Goal: Information Seeking & Learning: Learn about a topic

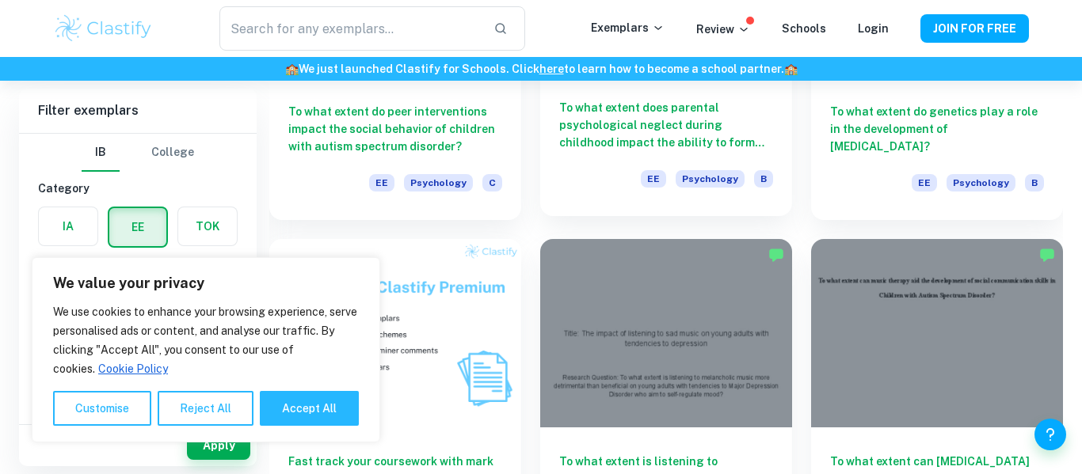
scroll to position [664, 0]
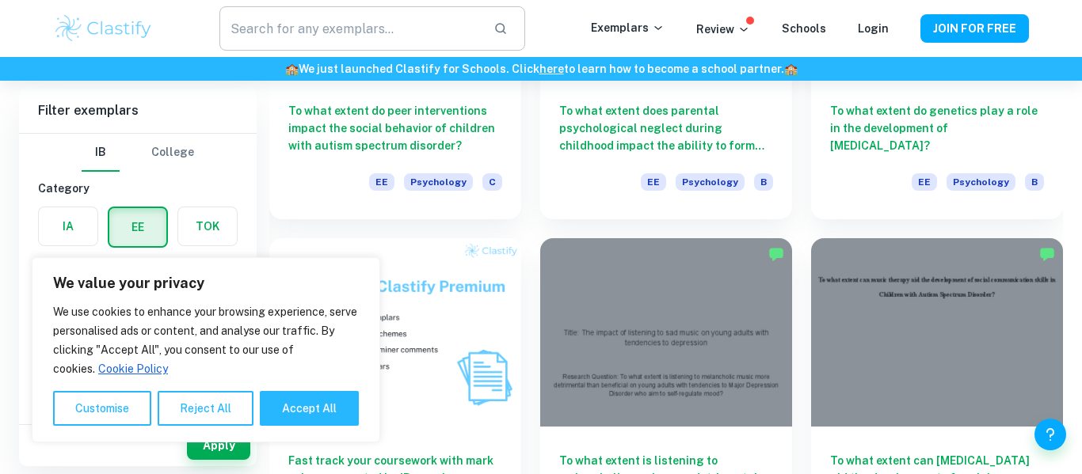
click at [345, 45] on input "text" at bounding box center [349, 28] width 261 height 44
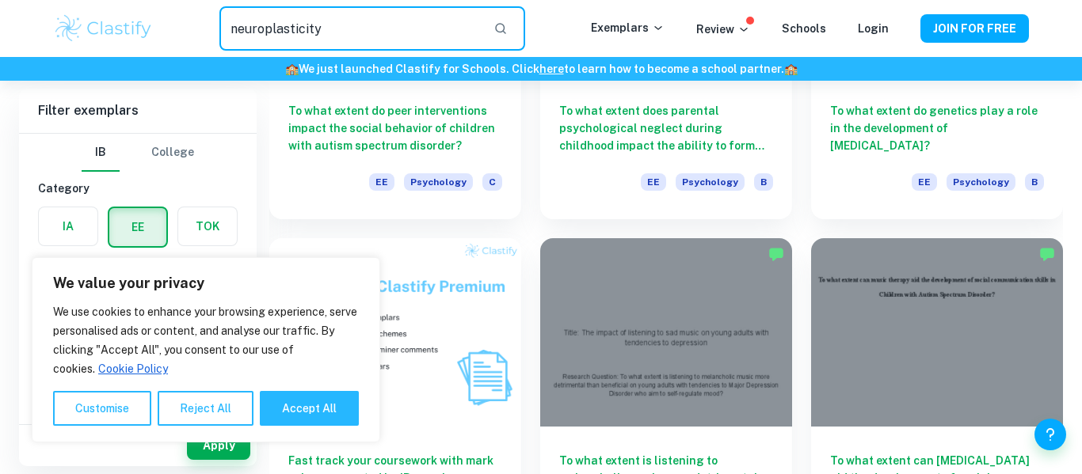
type input "neuroplasticity"
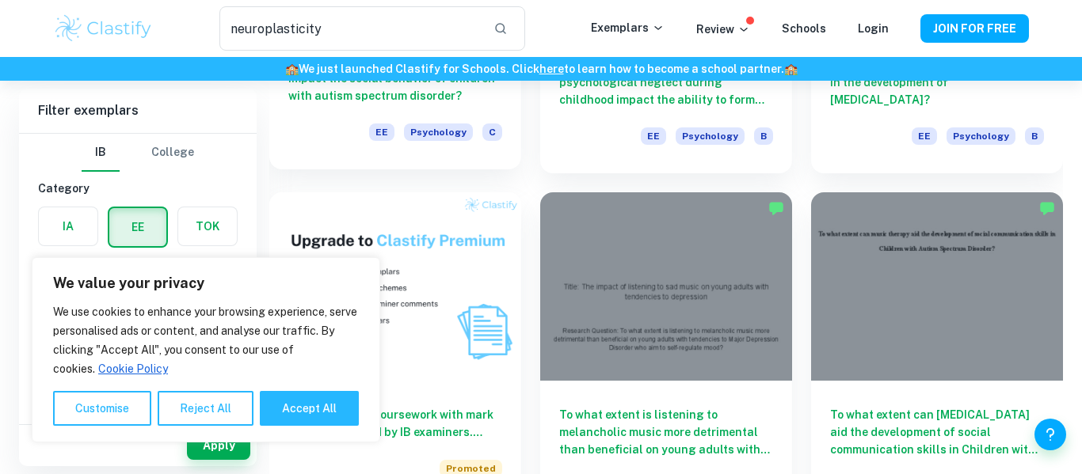
scroll to position [720, 0]
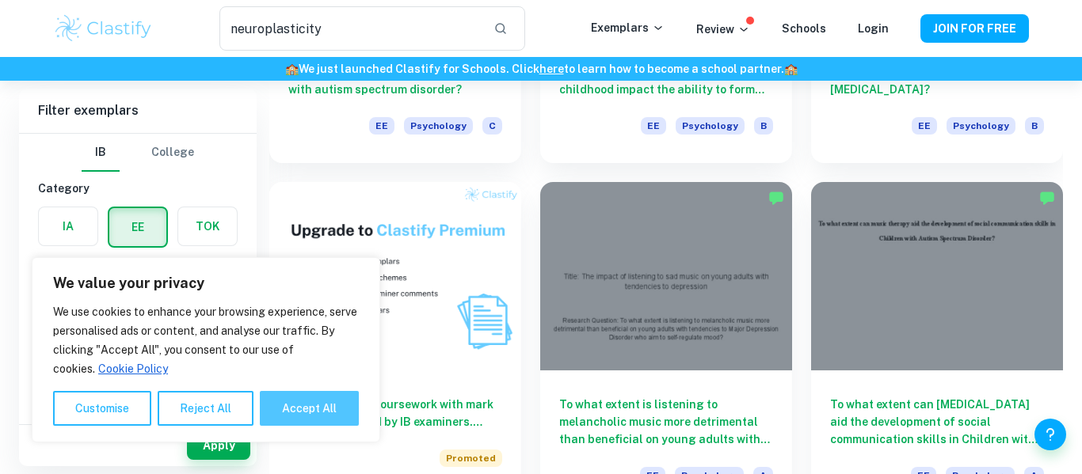
click at [318, 400] on button "Accept All" at bounding box center [309, 408] width 99 height 35
checkbox input "true"
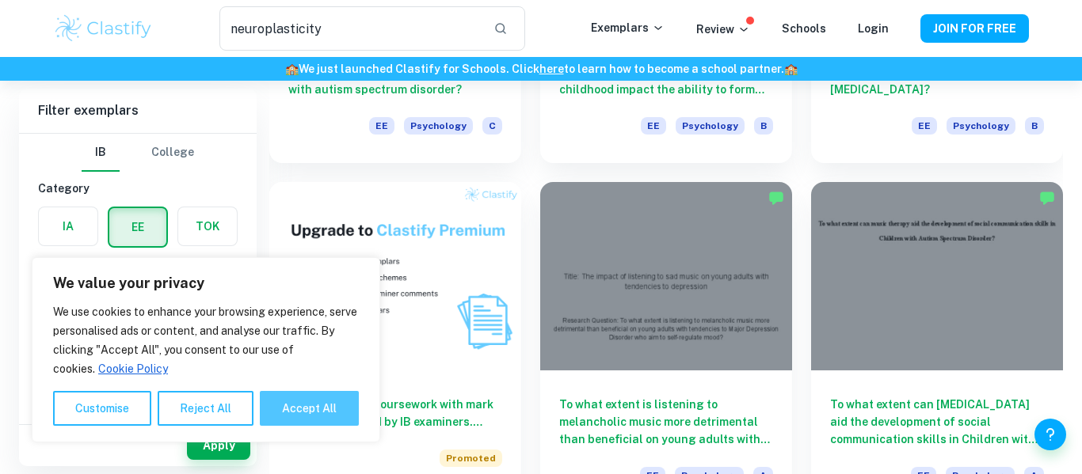
checkbox input "true"
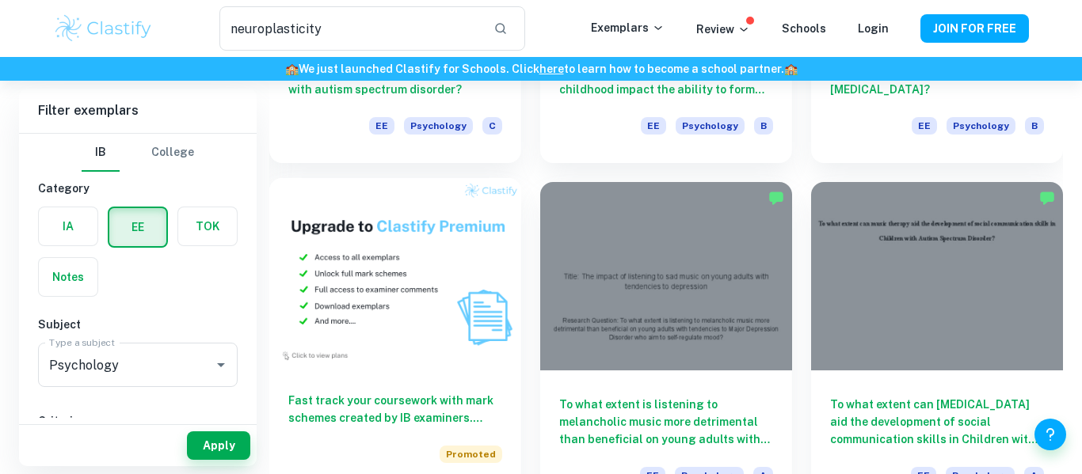
scroll to position [0, 0]
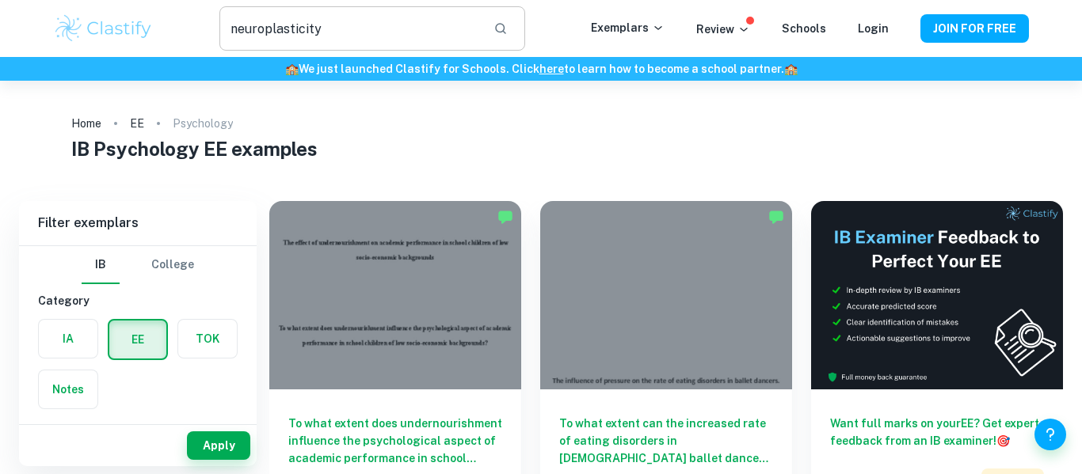
click at [366, 32] on input "neuroplasticity" at bounding box center [349, 28] width 261 height 44
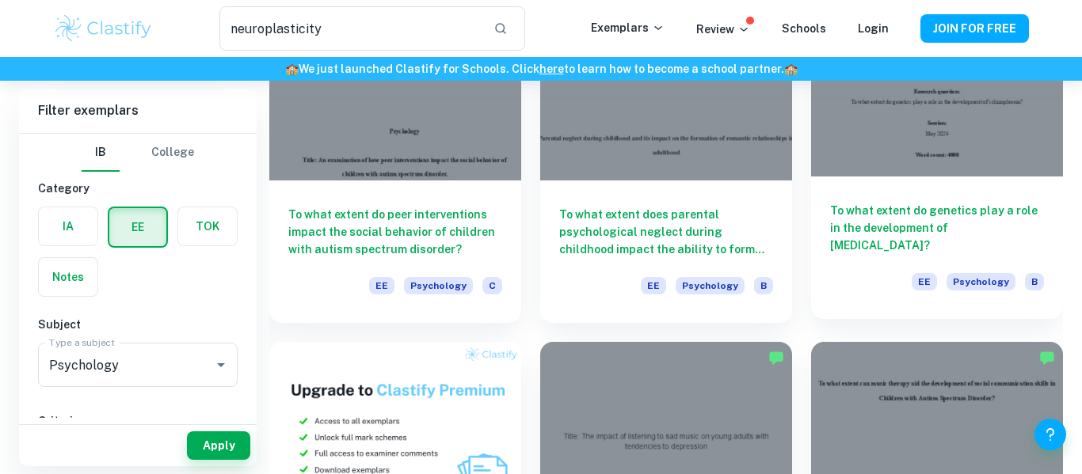
scroll to position [561, 0]
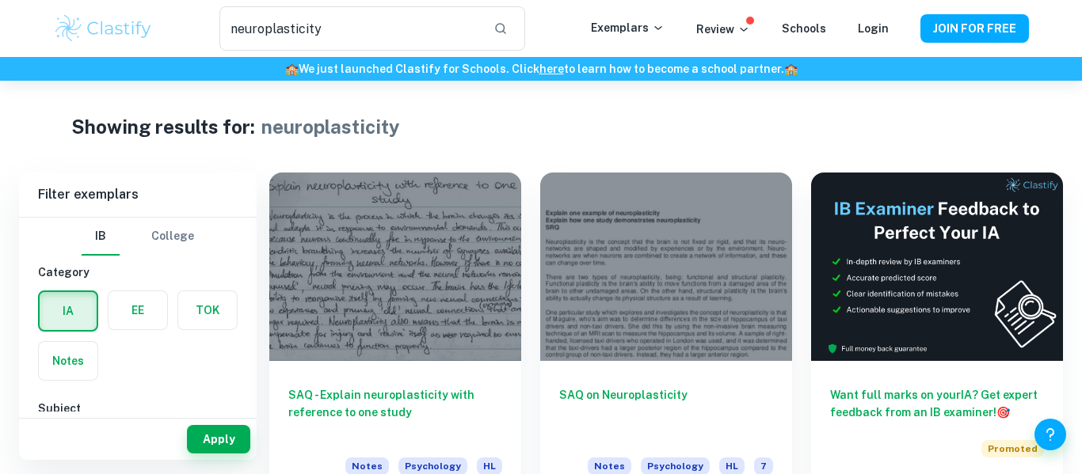
click at [139, 313] on label "button" at bounding box center [138, 310] width 59 height 38
click at [0, 0] on input "radio" at bounding box center [0, 0] width 0 height 0
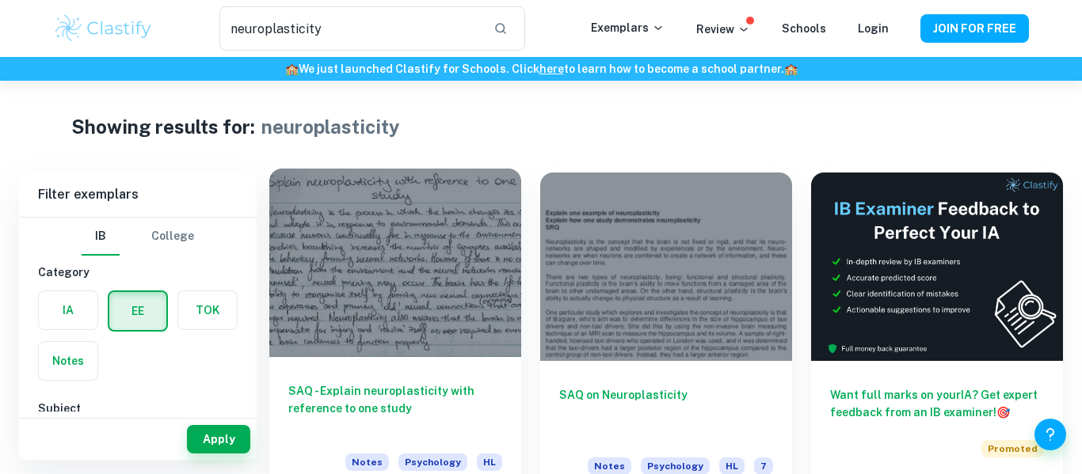
click at [109, 292] on button "EE" at bounding box center [137, 311] width 57 height 38
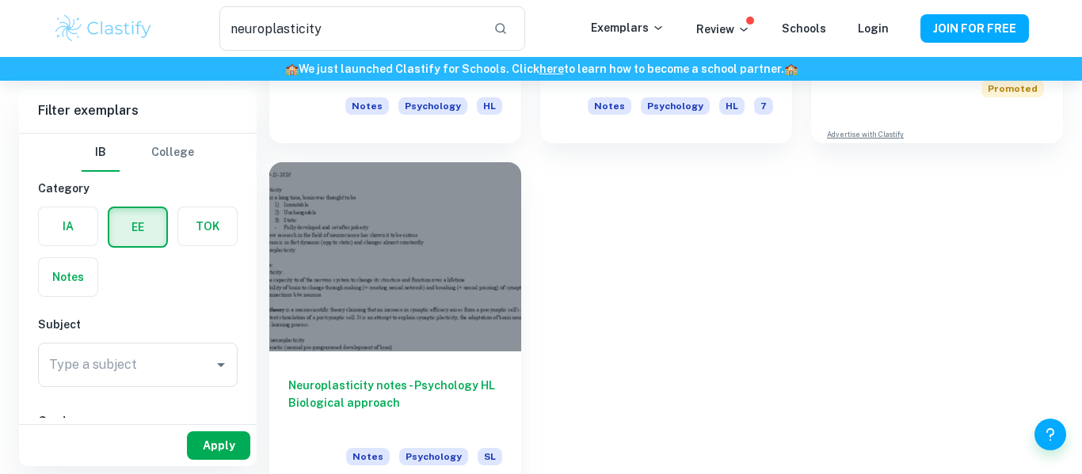
click at [236, 449] on button "Apply" at bounding box center [218, 446] width 63 height 29
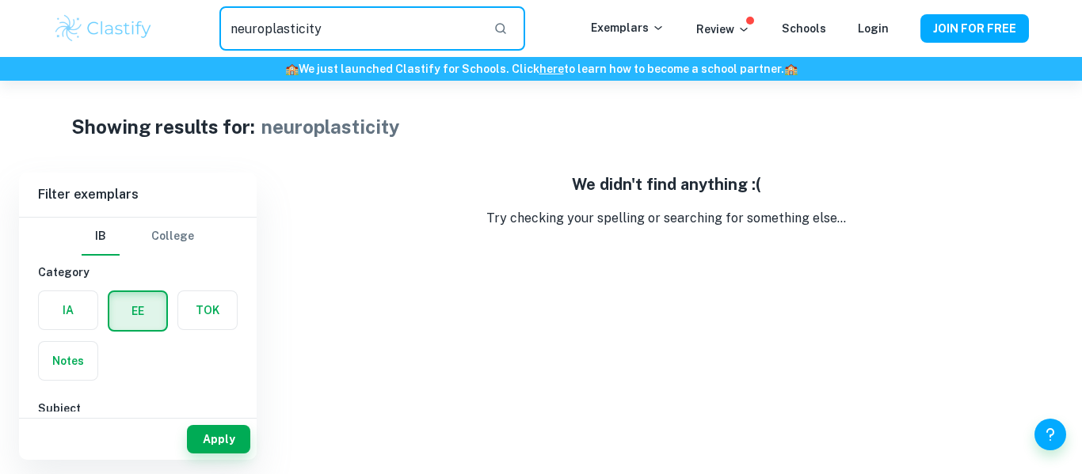
drag, startPoint x: 391, startPoint y: 37, endPoint x: 198, endPoint y: 29, distance: 193.4
click at [198, 29] on div "neuroplasticity ​" at bounding box center [372, 28] width 437 height 44
type input "j"
type input "s"
type input "l"
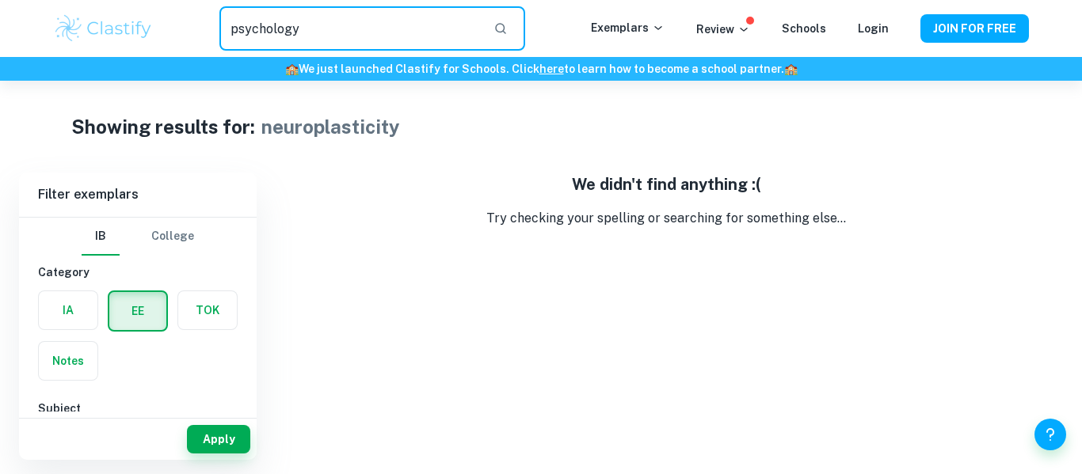
type input "psychology"
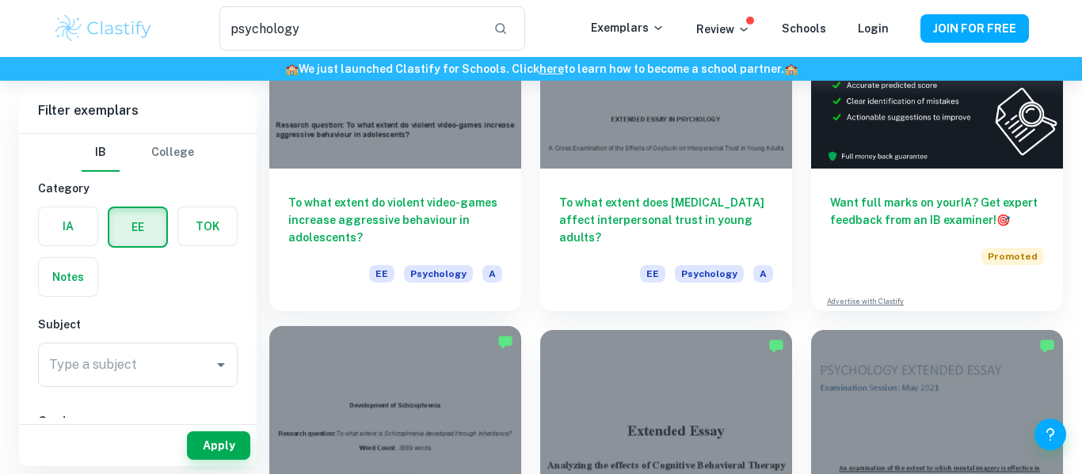
scroll to position [189, 0]
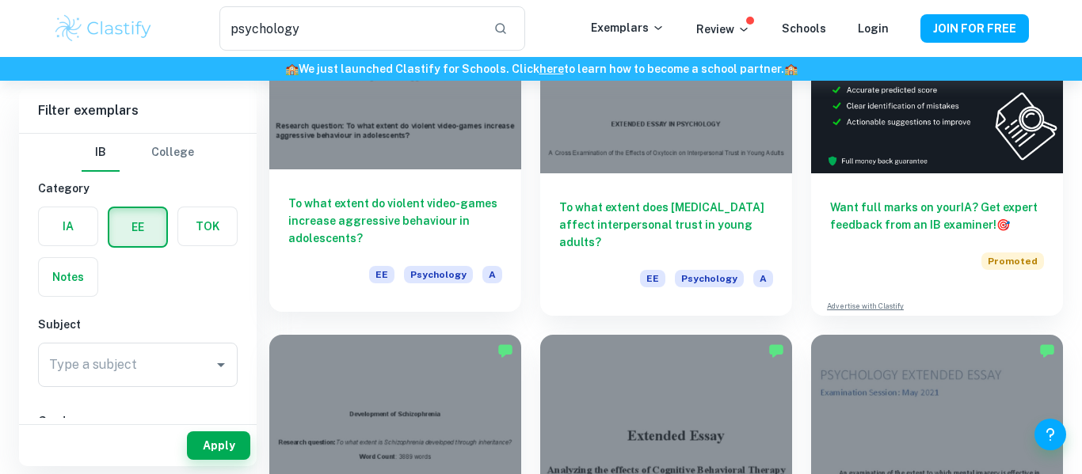
click at [391, 92] on div at bounding box center [395, 74] width 252 height 189
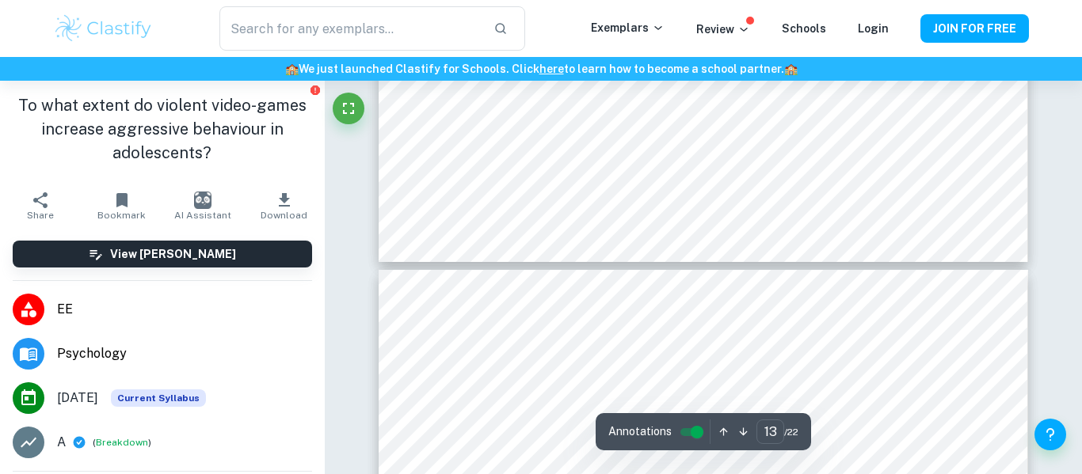
scroll to position [12170, 0]
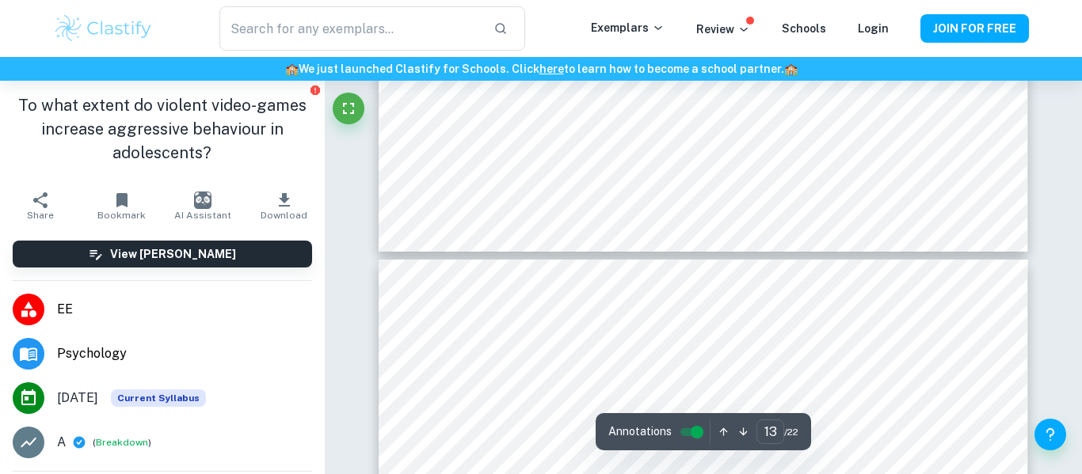
type input "14"
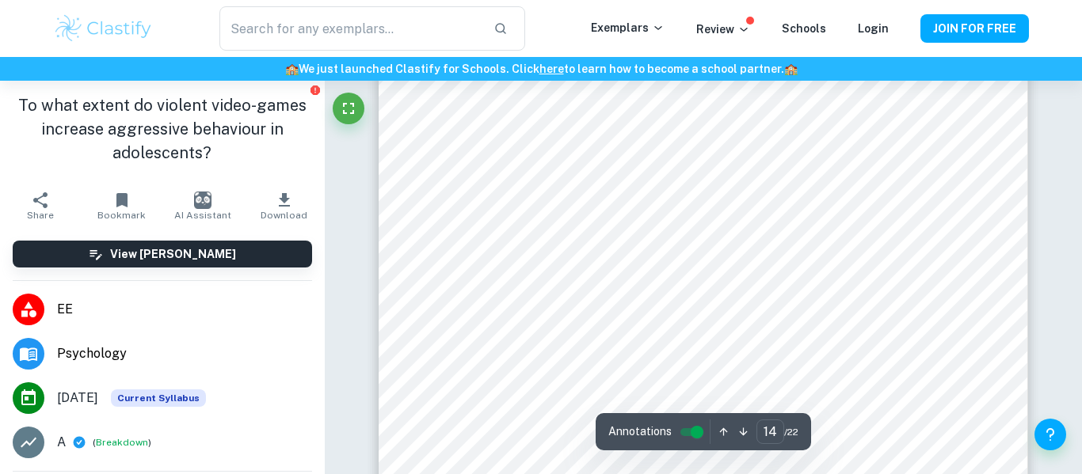
scroll to position [12659, 0]
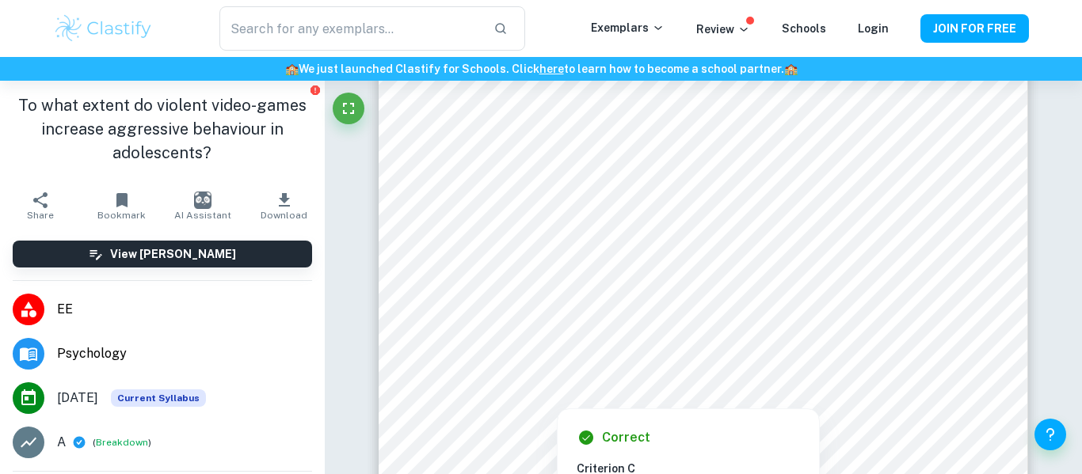
click at [714, 281] on div at bounding box center [702, 277] width 490 height 47
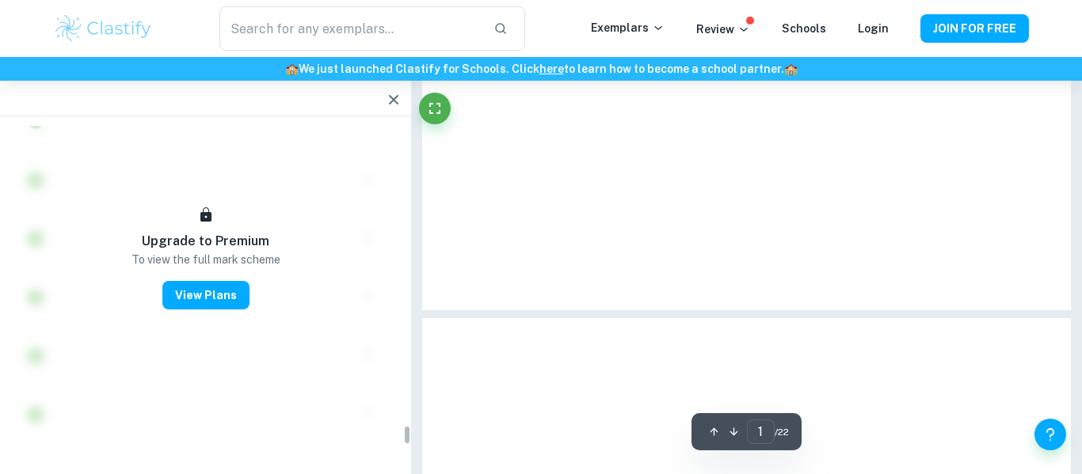
type input "14"
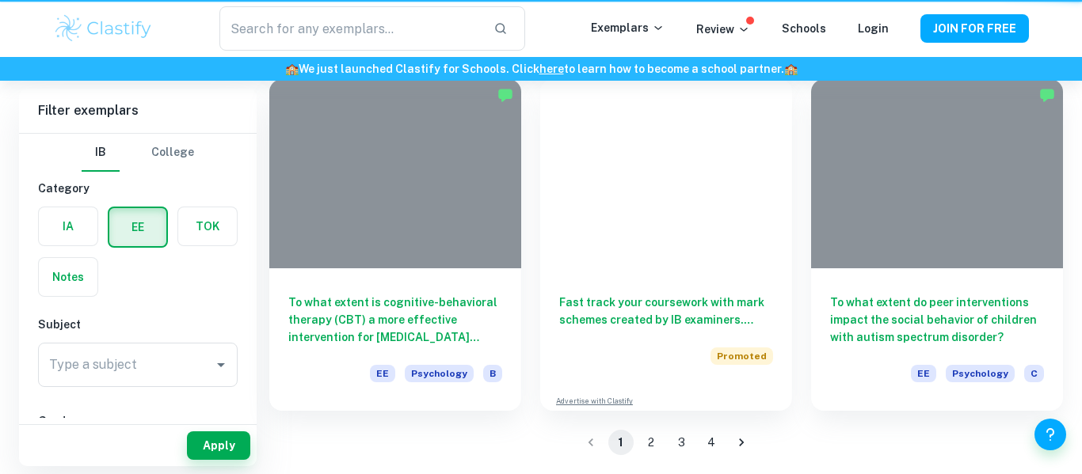
type input "psychology"
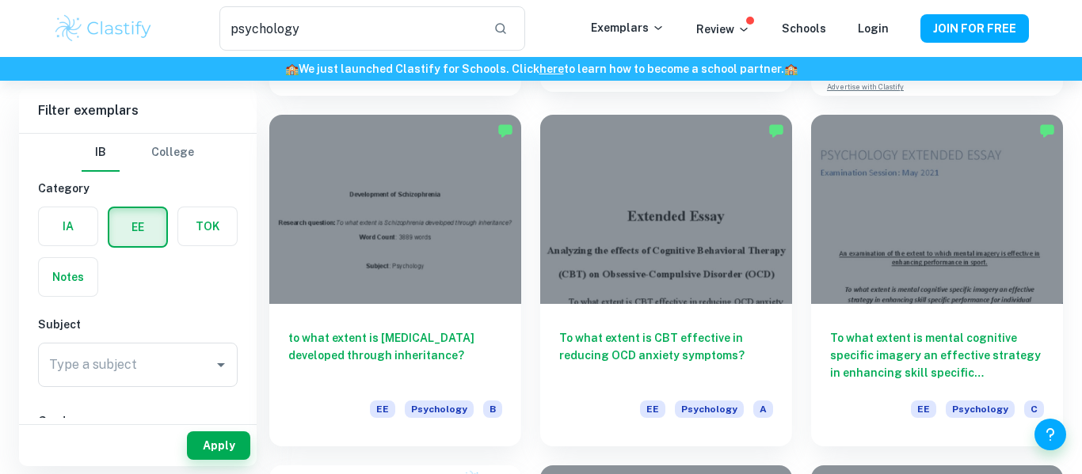
scroll to position [410, 0]
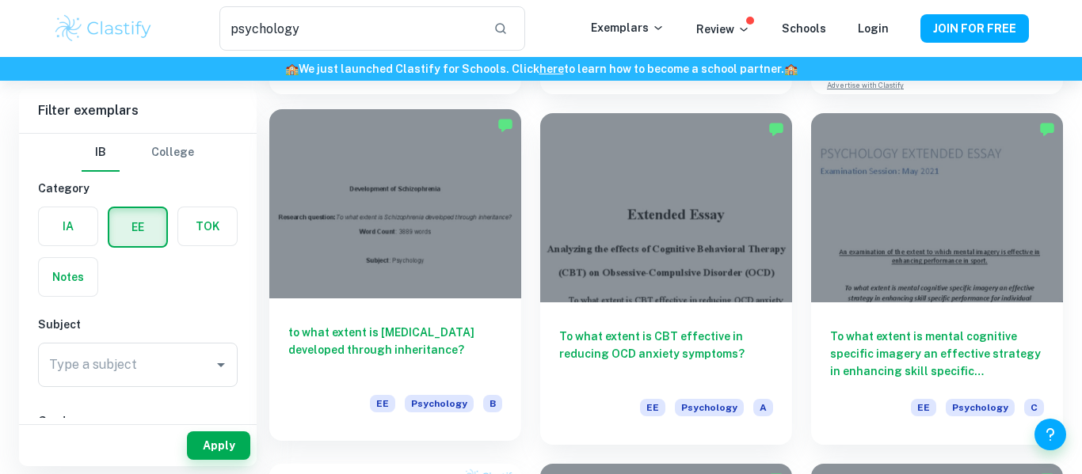
click at [448, 227] on div at bounding box center [395, 203] width 252 height 189
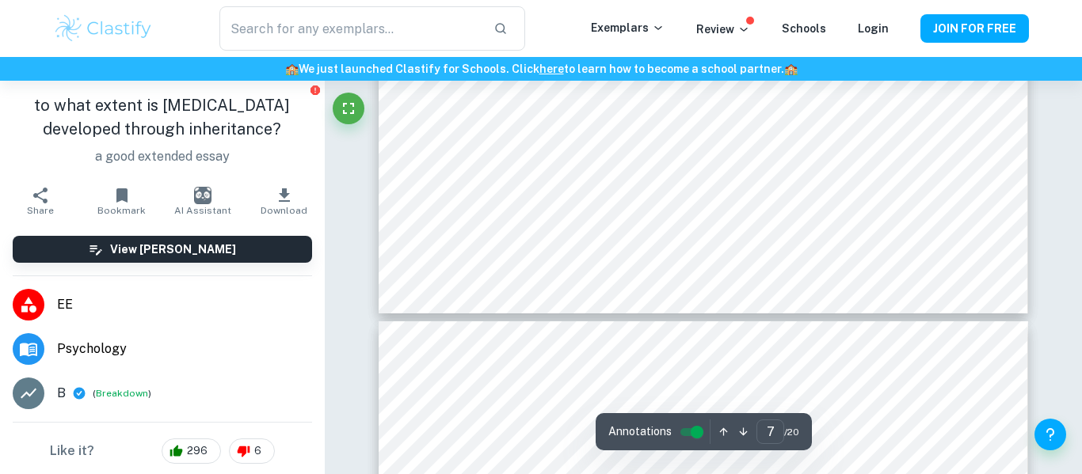
type input "8"
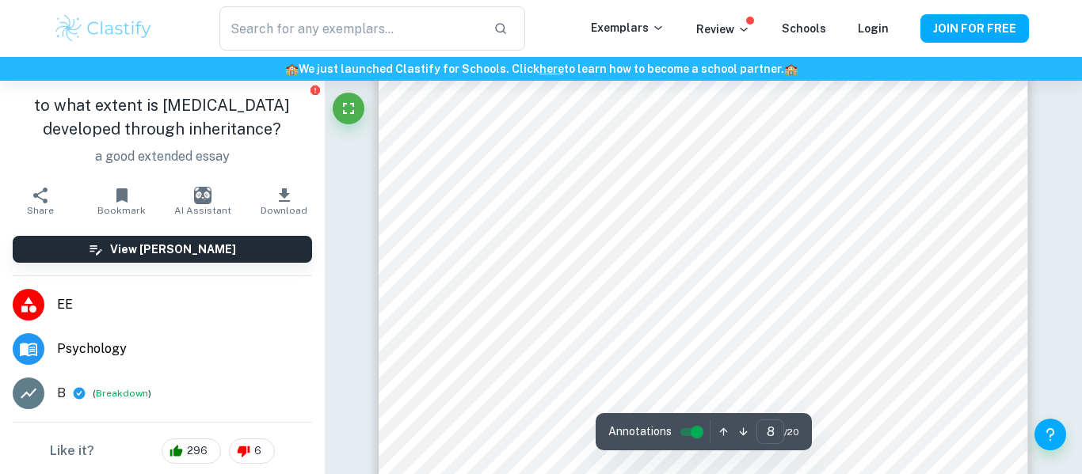
scroll to position [6439, 0]
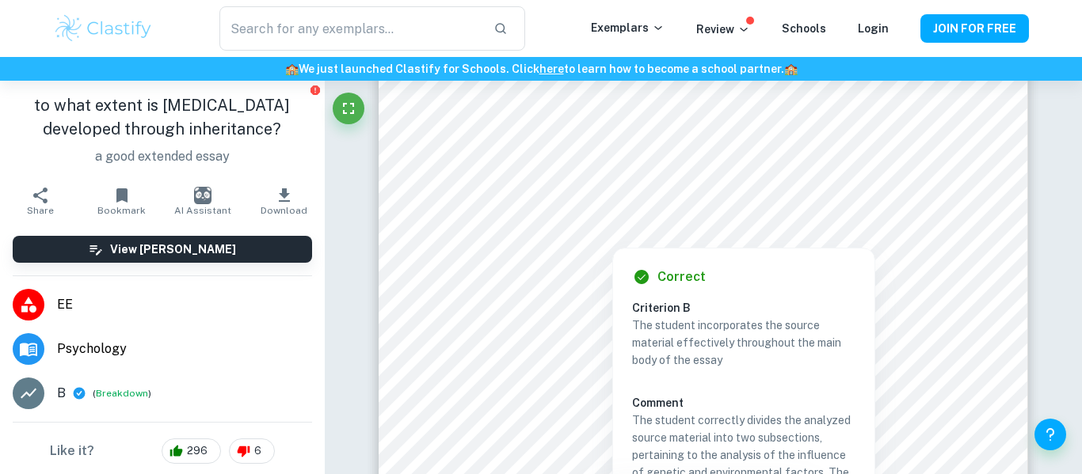
type input "psychology"
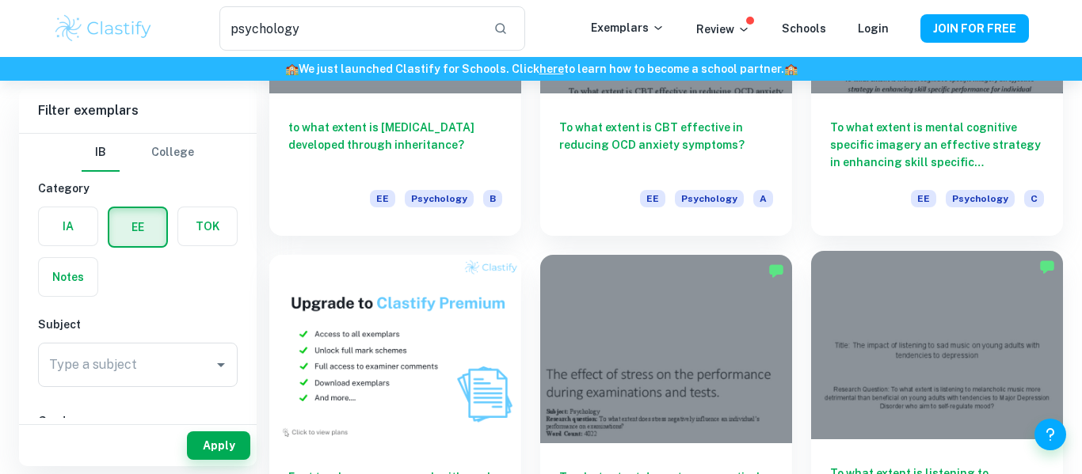
scroll to position [619, 0]
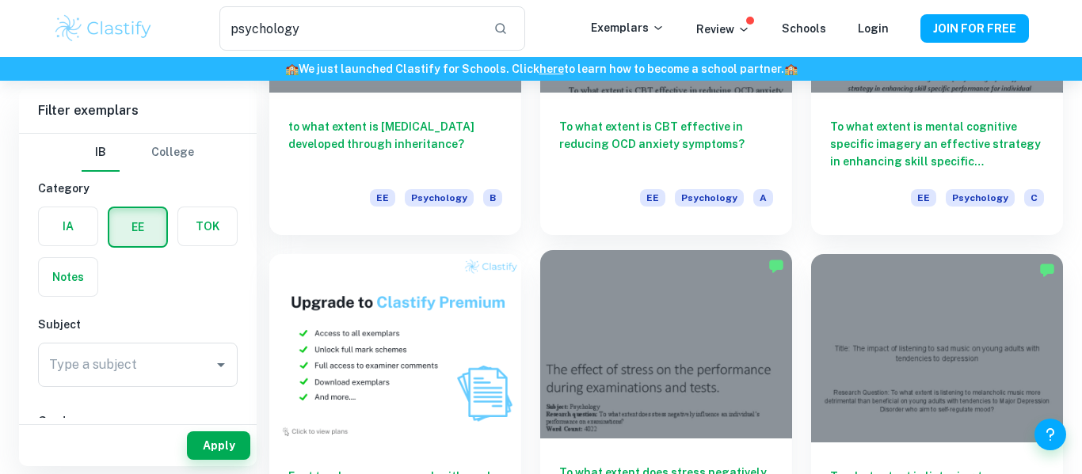
click at [719, 364] on div at bounding box center [666, 344] width 252 height 189
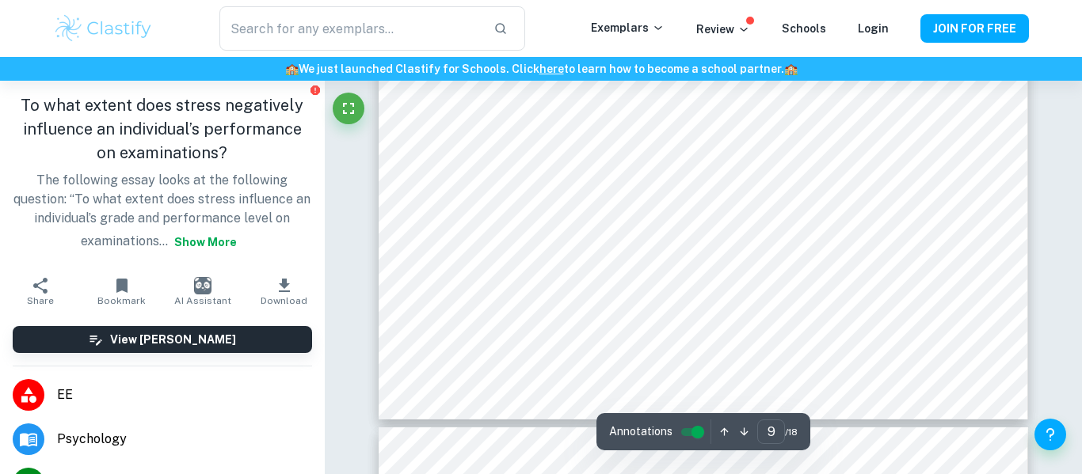
scroll to position [8320, 0]
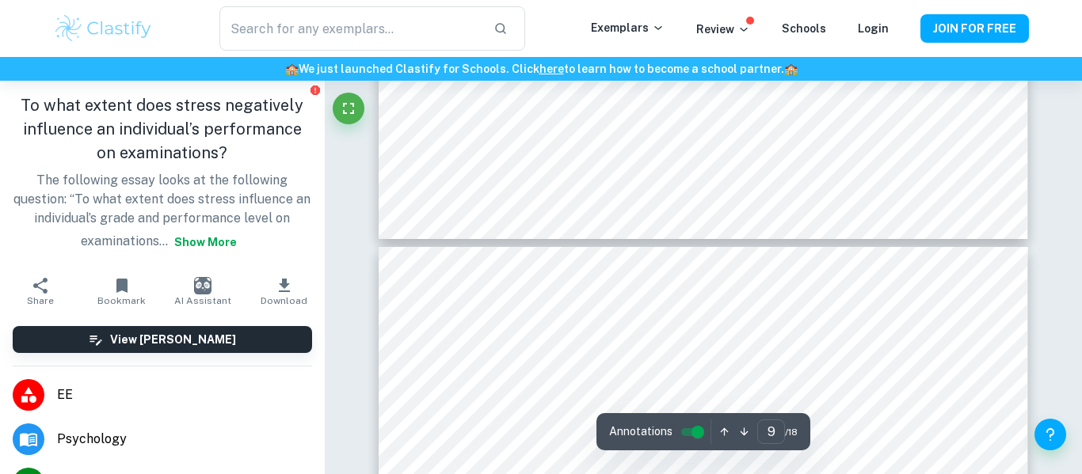
type input "10"
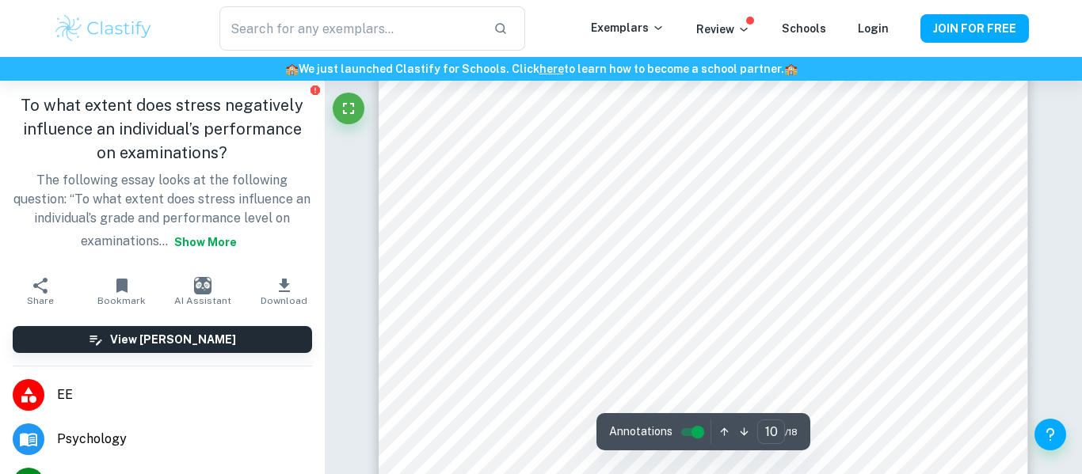
scroll to position [8856, 0]
